Goal: Communication & Community: Answer question/provide support

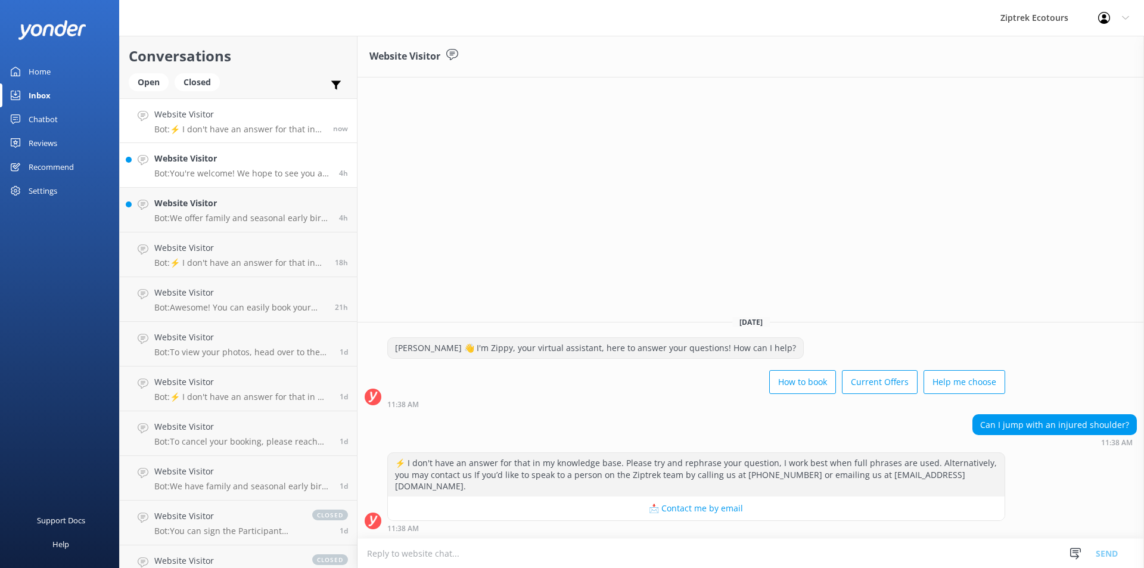
click at [268, 163] on h4 "Website Visitor" at bounding box center [242, 158] width 176 height 13
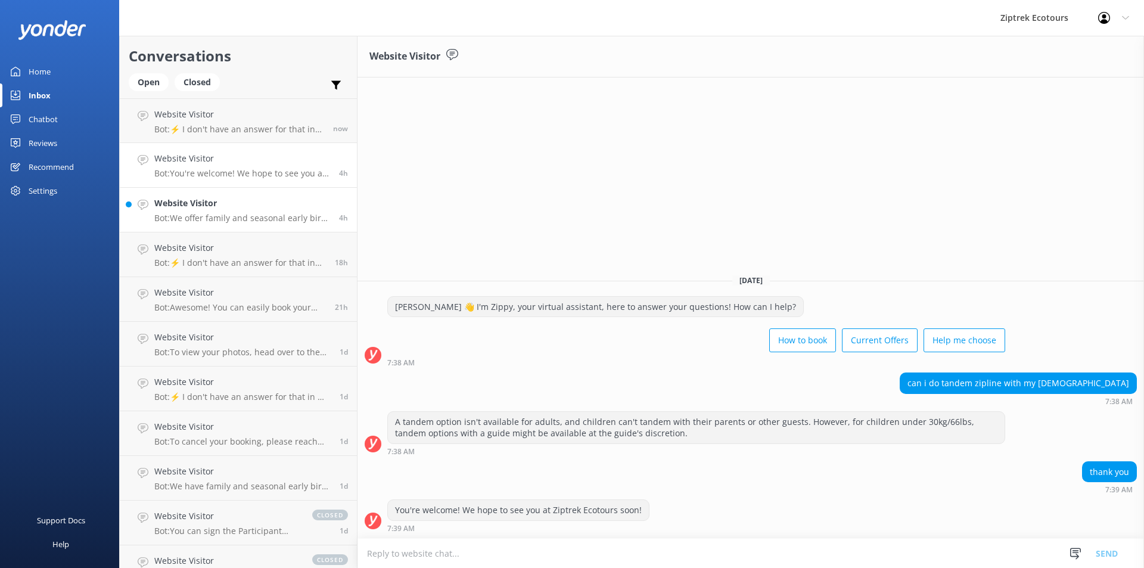
click at [277, 212] on div "Website Visitor Bot: We offer family and seasonal early bird discounts, which c…" at bounding box center [242, 210] width 176 height 26
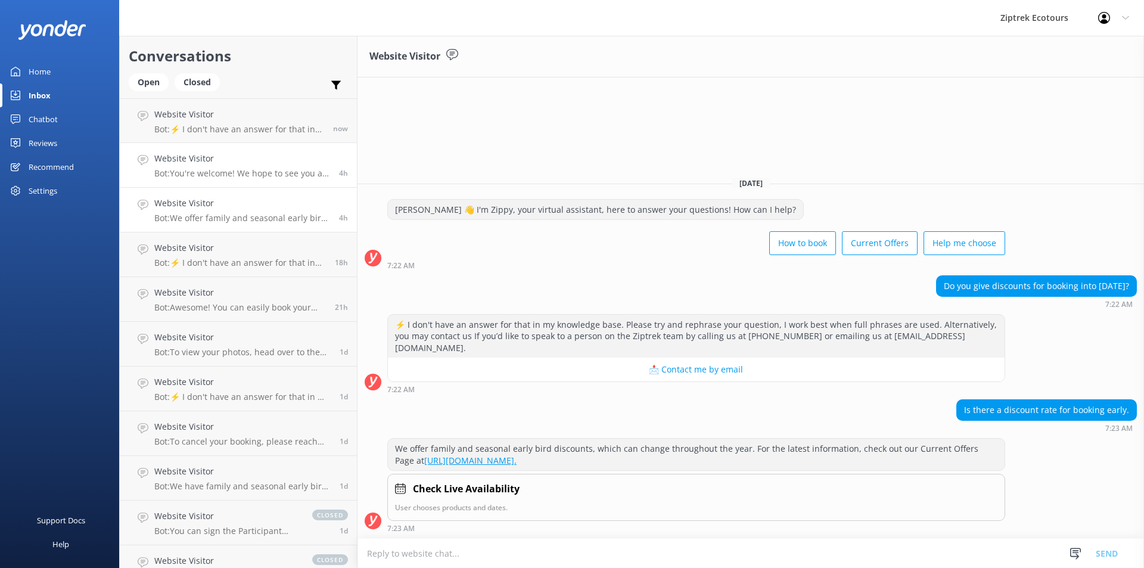
click at [268, 160] on h4 "Website Visitor" at bounding box center [242, 158] width 176 height 13
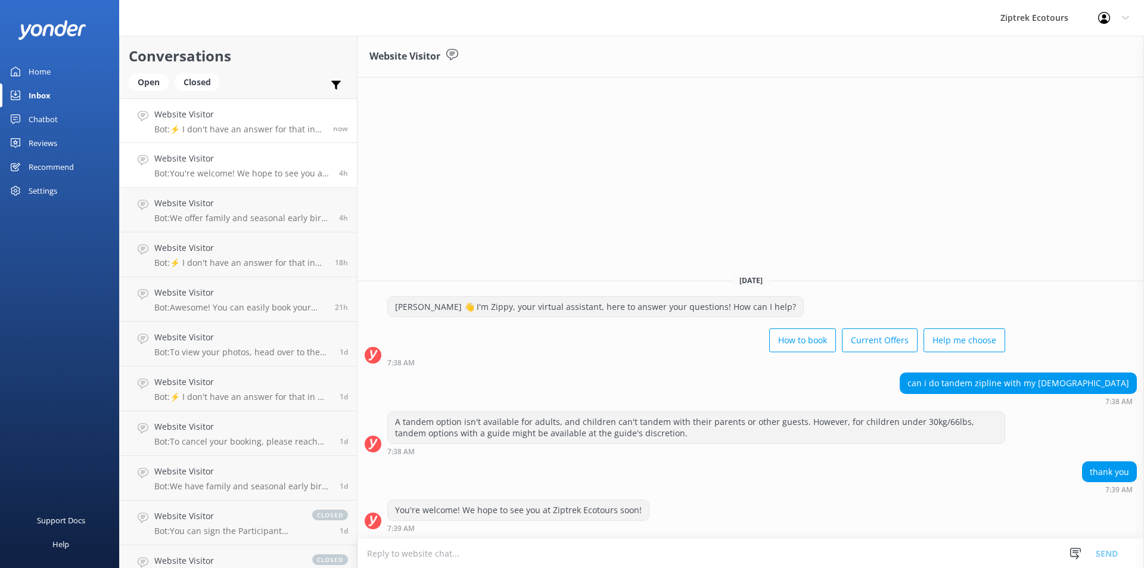
click at [263, 129] on p "Bot: ⚡ I don't have an answer for that in my knowledge base. Please try and rep…" at bounding box center [239, 129] width 170 height 11
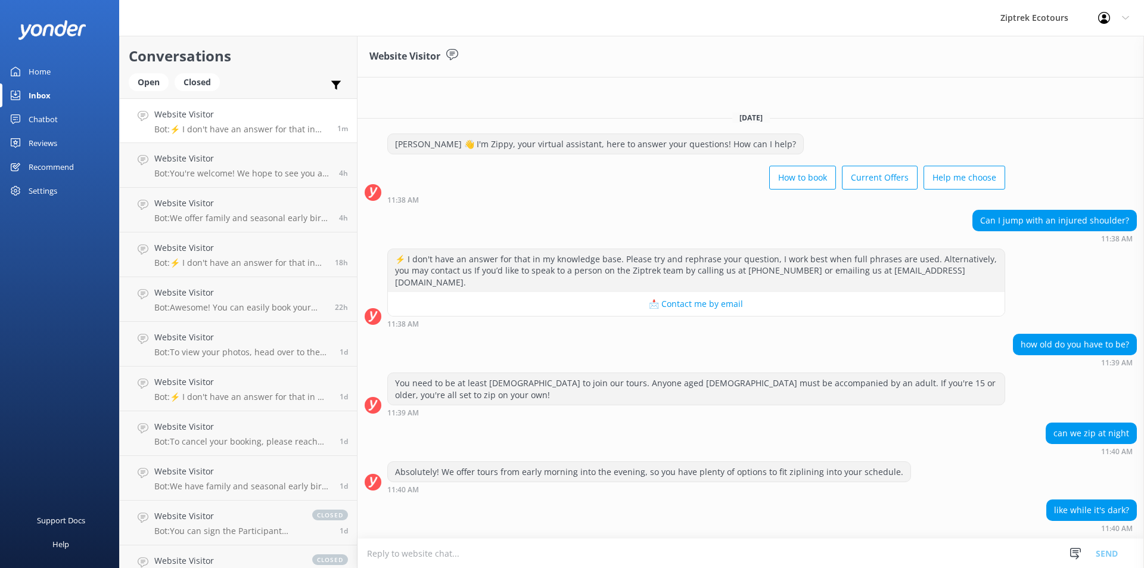
scroll to position [14, 0]
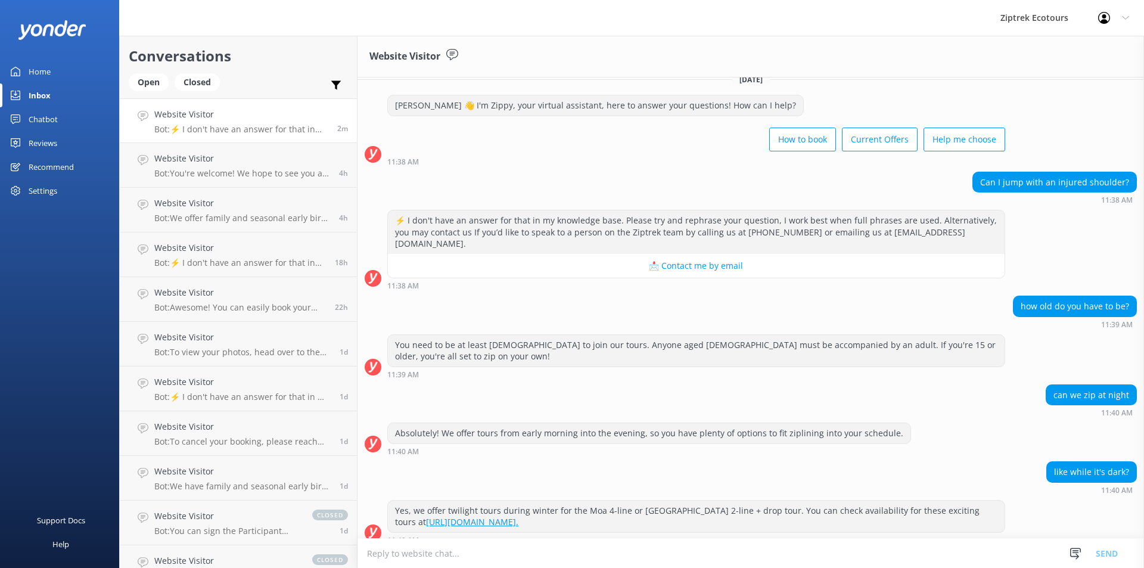
click at [513, 554] on textarea at bounding box center [751, 553] width 787 height 29
click at [516, 553] on textarea at bounding box center [751, 553] width 787 height 29
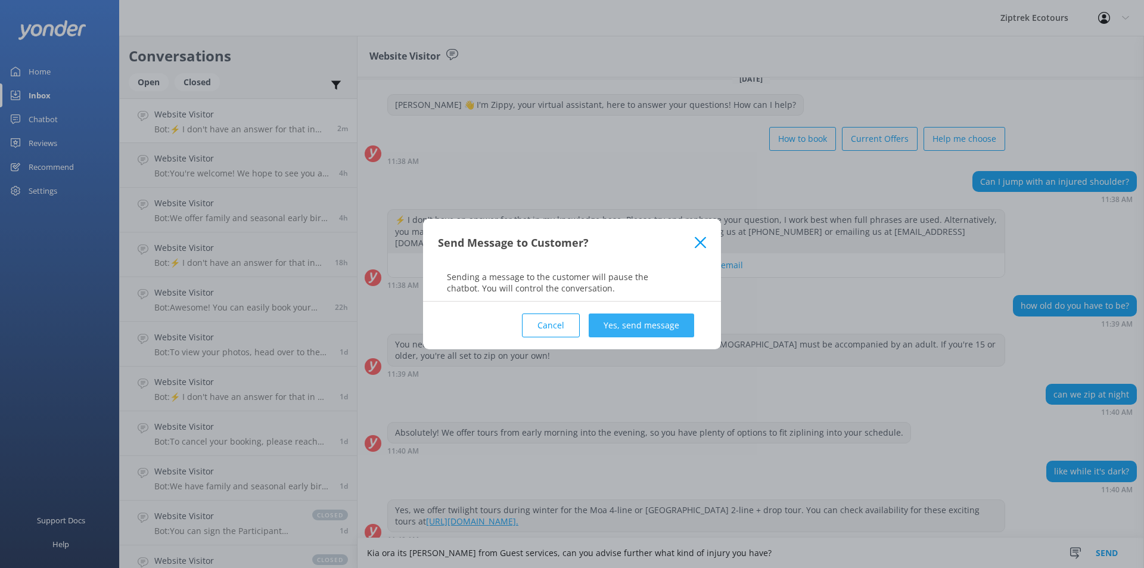
type textarea "Kia ora its [PERSON_NAME] from Guest services, can you advise further what kind…"
click at [685, 326] on button "Yes, send message" at bounding box center [642, 326] width 106 height 24
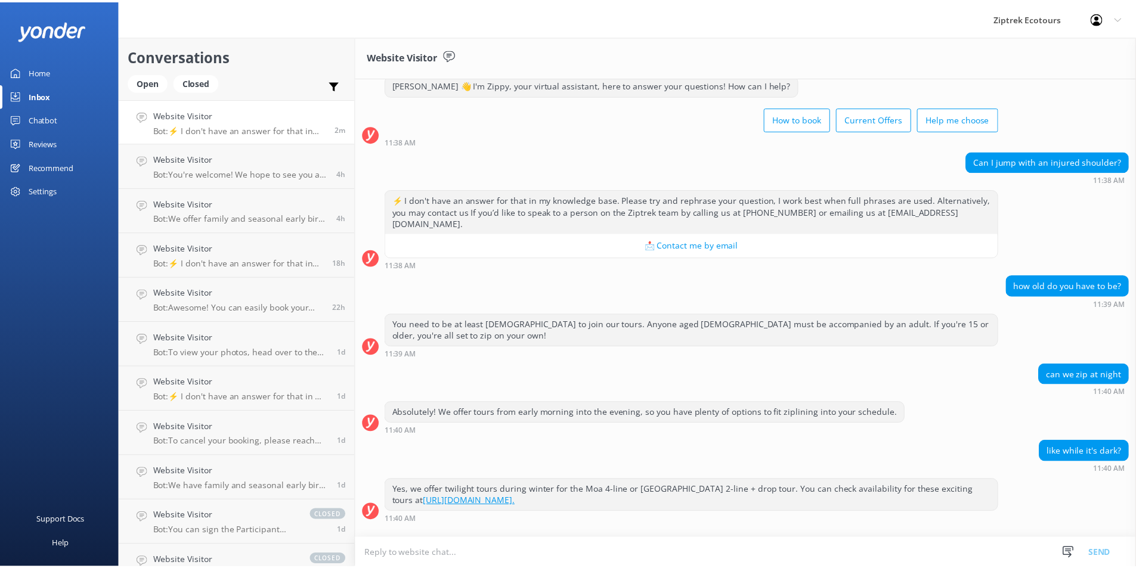
scroll to position [92, 0]
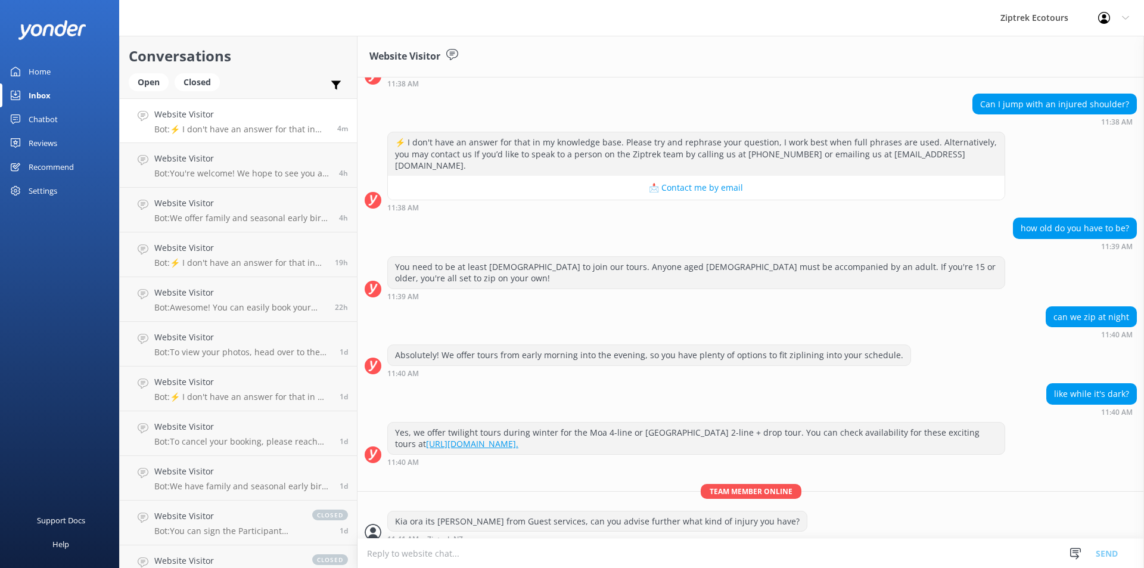
click at [21, 136] on link "Reviews" at bounding box center [59, 143] width 119 height 24
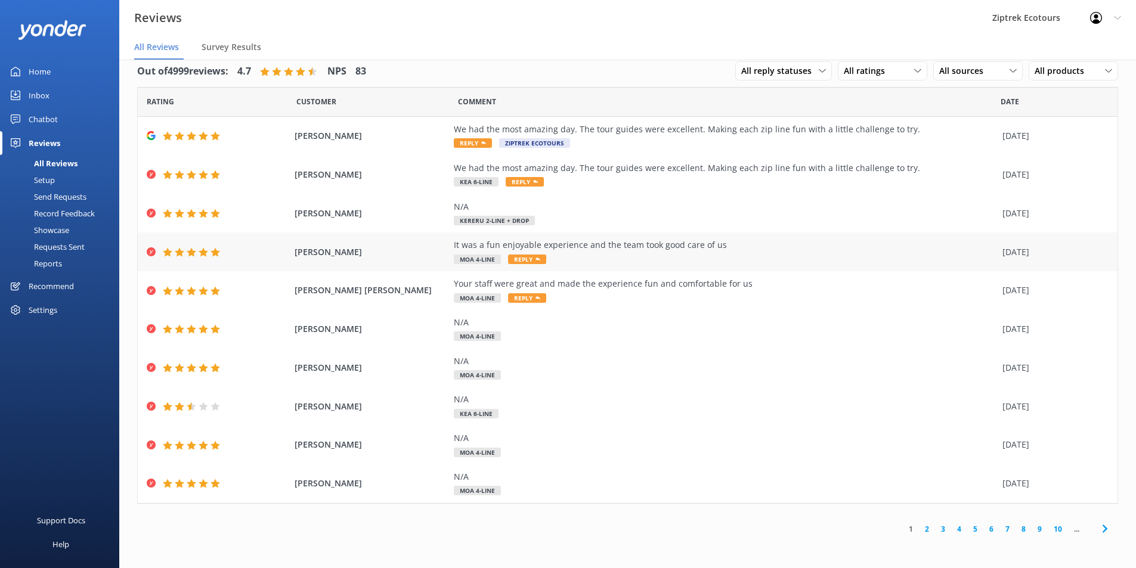
scroll to position [24, 0]
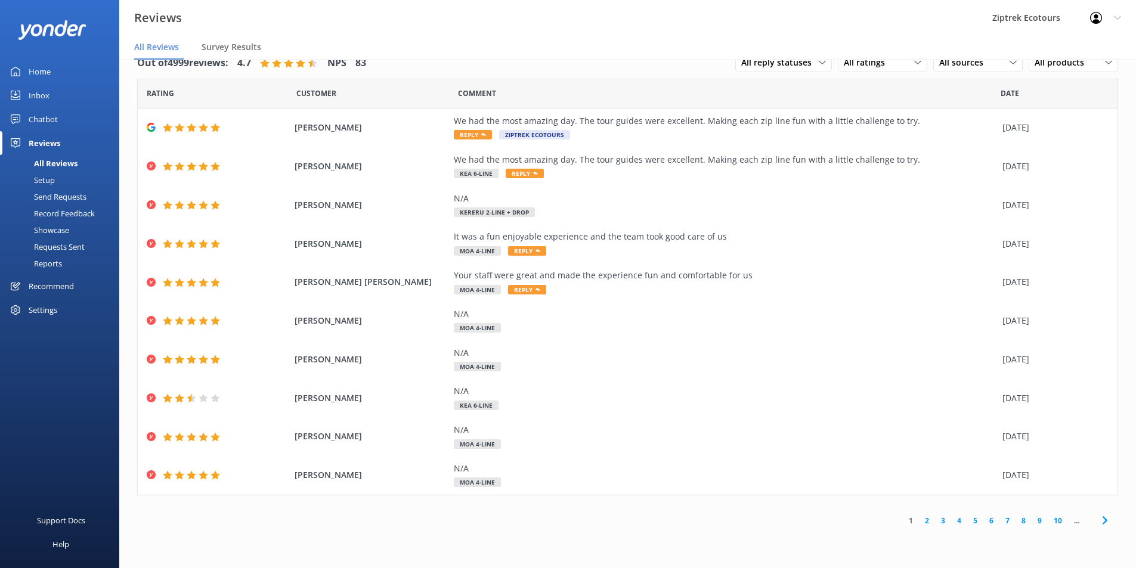
click at [60, 98] on link "Inbox" at bounding box center [59, 95] width 119 height 24
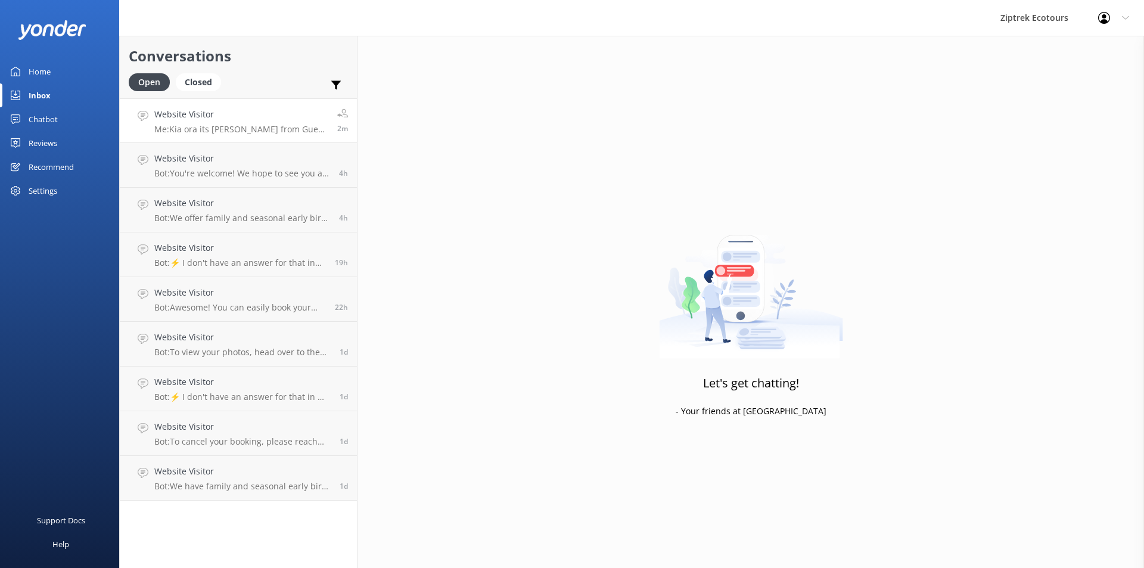
click at [196, 126] on p "Me: Kia ora its [PERSON_NAME] from Guest services, can you advise further what …" at bounding box center [241, 129] width 174 height 11
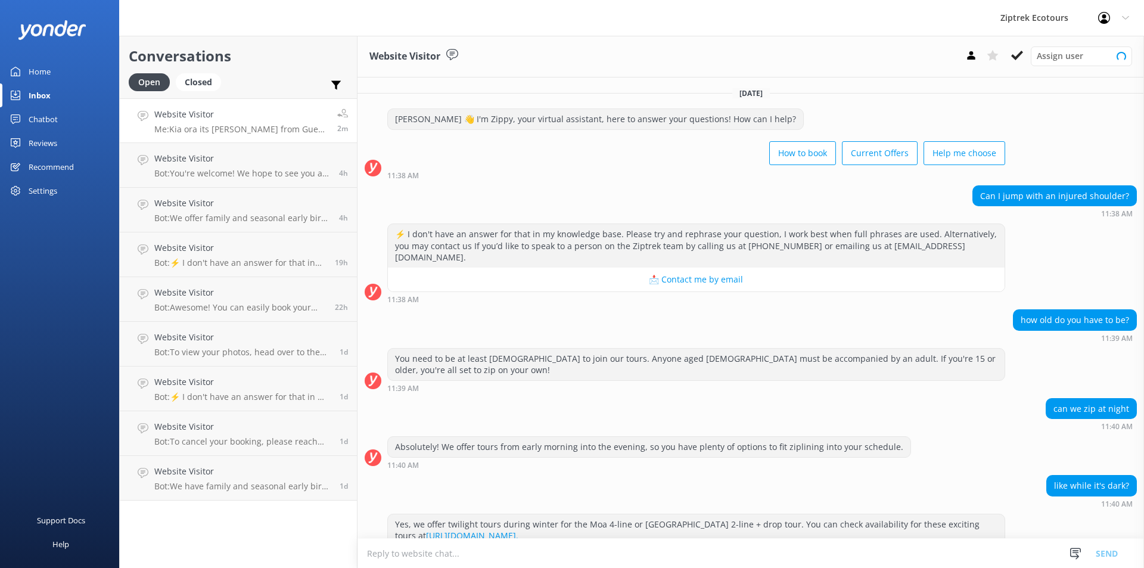
scroll to position [92, 0]
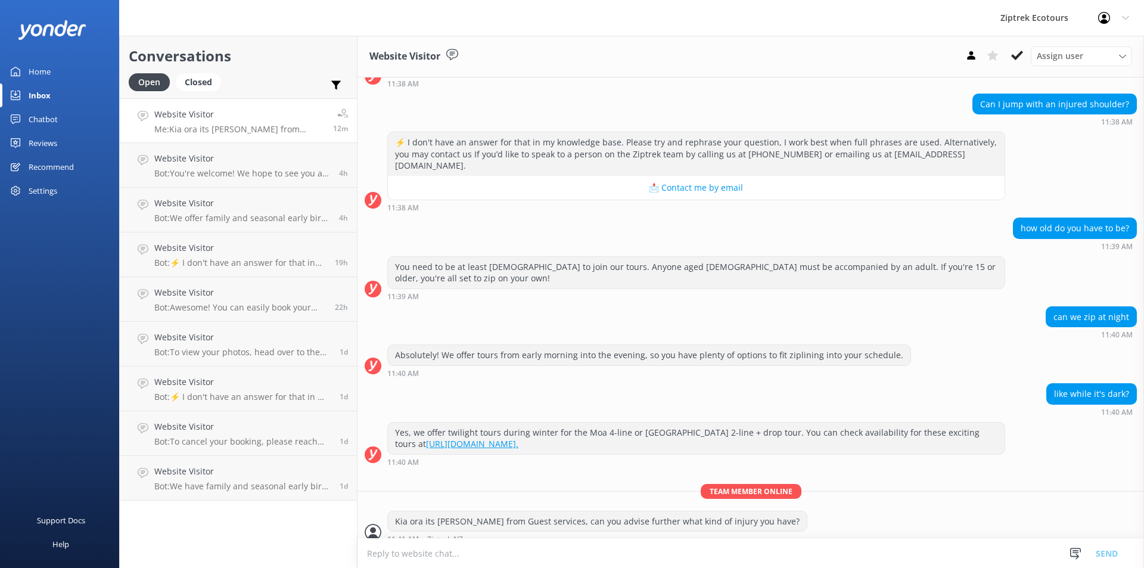
click at [577, 67] on div "Website Visitor Assign user [PERSON_NAME] Ziptrek Manager Ziptrek [GEOGRAPHIC_D…" at bounding box center [751, 57] width 787 height 42
click at [452, 53] on use at bounding box center [452, 54] width 12 height 11
click at [808, 50] on div "Website Visitor Assign user [PERSON_NAME] Ziptrek Manager Ziptrek [GEOGRAPHIC_D…" at bounding box center [751, 57] width 787 height 42
